Goal: Information Seeking & Learning: Learn about a topic

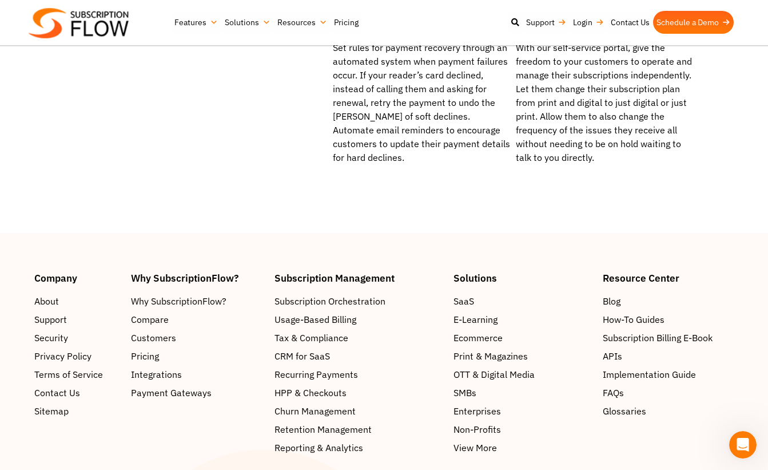
scroll to position [1547, 0]
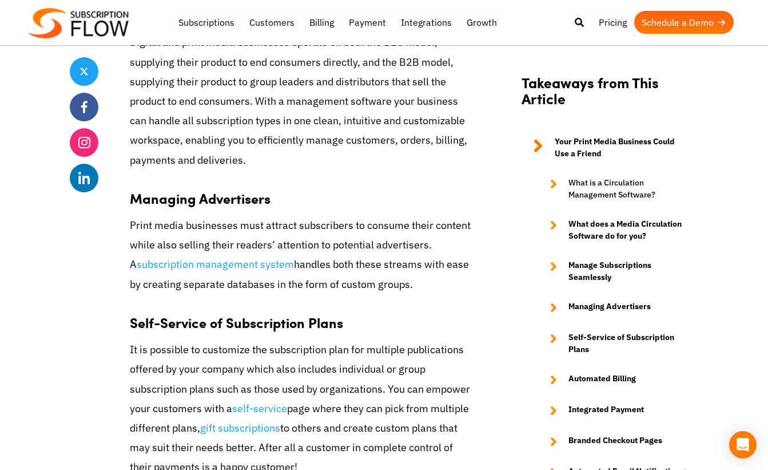
scroll to position [1308, 0]
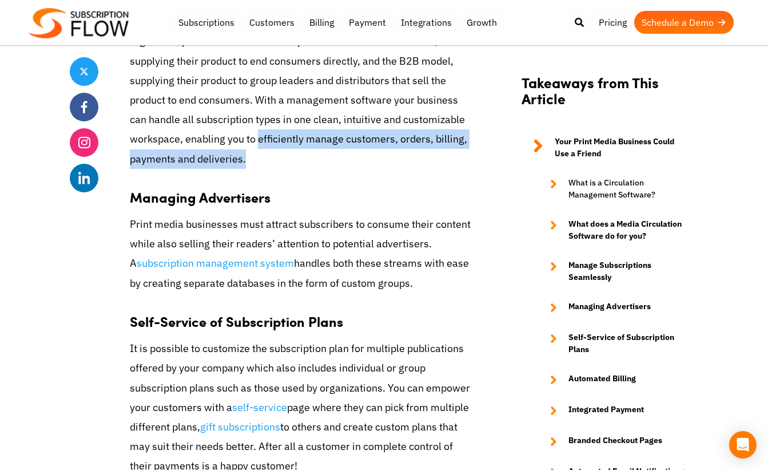
drag, startPoint x: 327, startPoint y: 155, endPoint x: 258, endPoint y: 140, distance: 70.8
click at [258, 140] on p "Digital and print media businesses operate on both the B2C model, supplying the…" at bounding box center [303, 99] width 346 height 137
copy p "efficiently manage customers, orders, billing, payments and deliveries."
